Goal: Download file/media

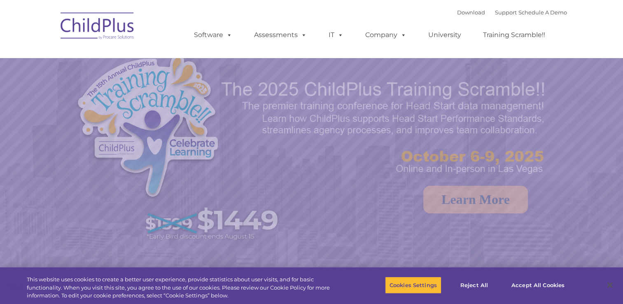
select select "MEDIUM"
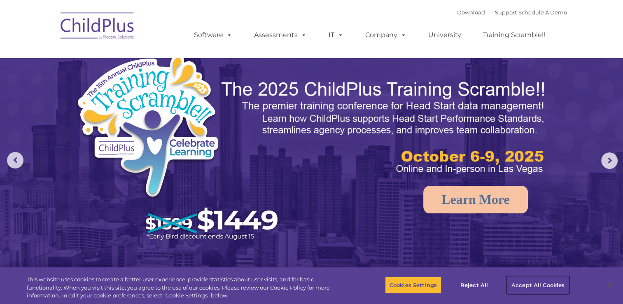
click at [544, 287] on button "Accept All Cookies" at bounding box center [538, 284] width 62 height 17
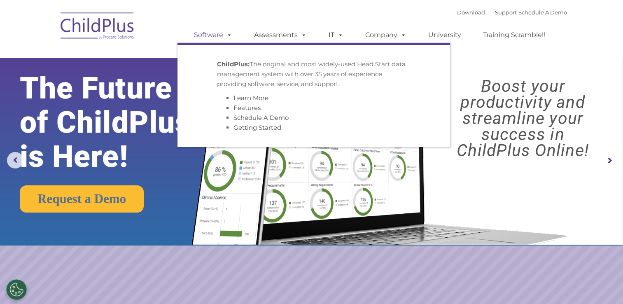
click at [213, 35] on link "Software" at bounding box center [213, 35] width 55 height 16
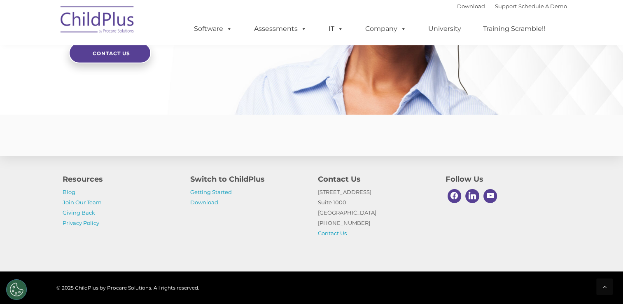
scroll to position [2019, 0]
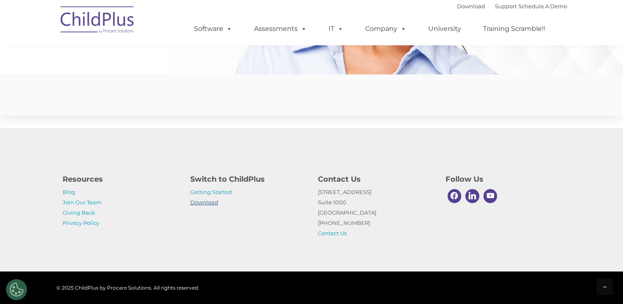
click at [201, 203] on link "Download" at bounding box center [204, 202] width 28 height 7
